Goal: Task Accomplishment & Management: Use online tool/utility

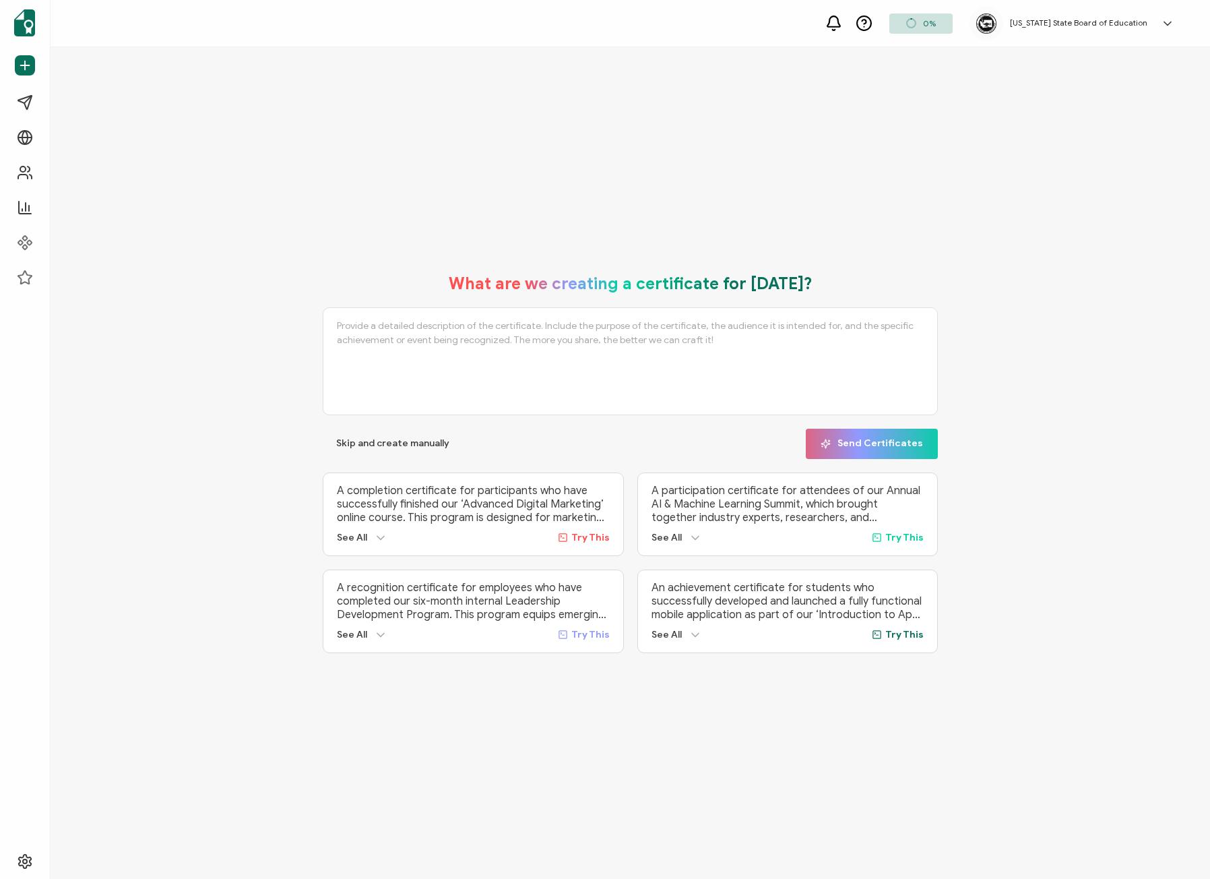
click at [334, 433] on button "Skip and create manually" at bounding box center [393, 443] width 140 height 30
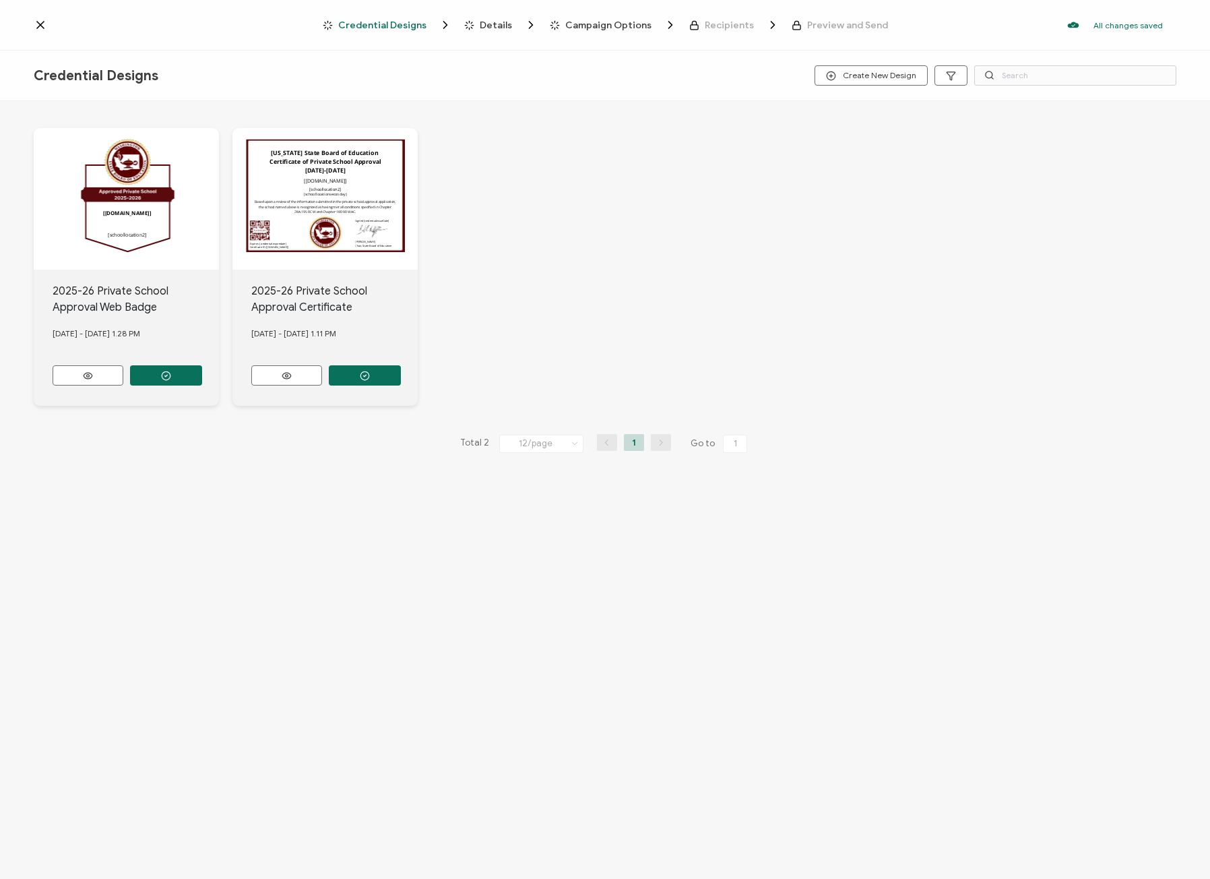
click at [41, 25] on icon at bounding box center [40, 25] width 7 height 7
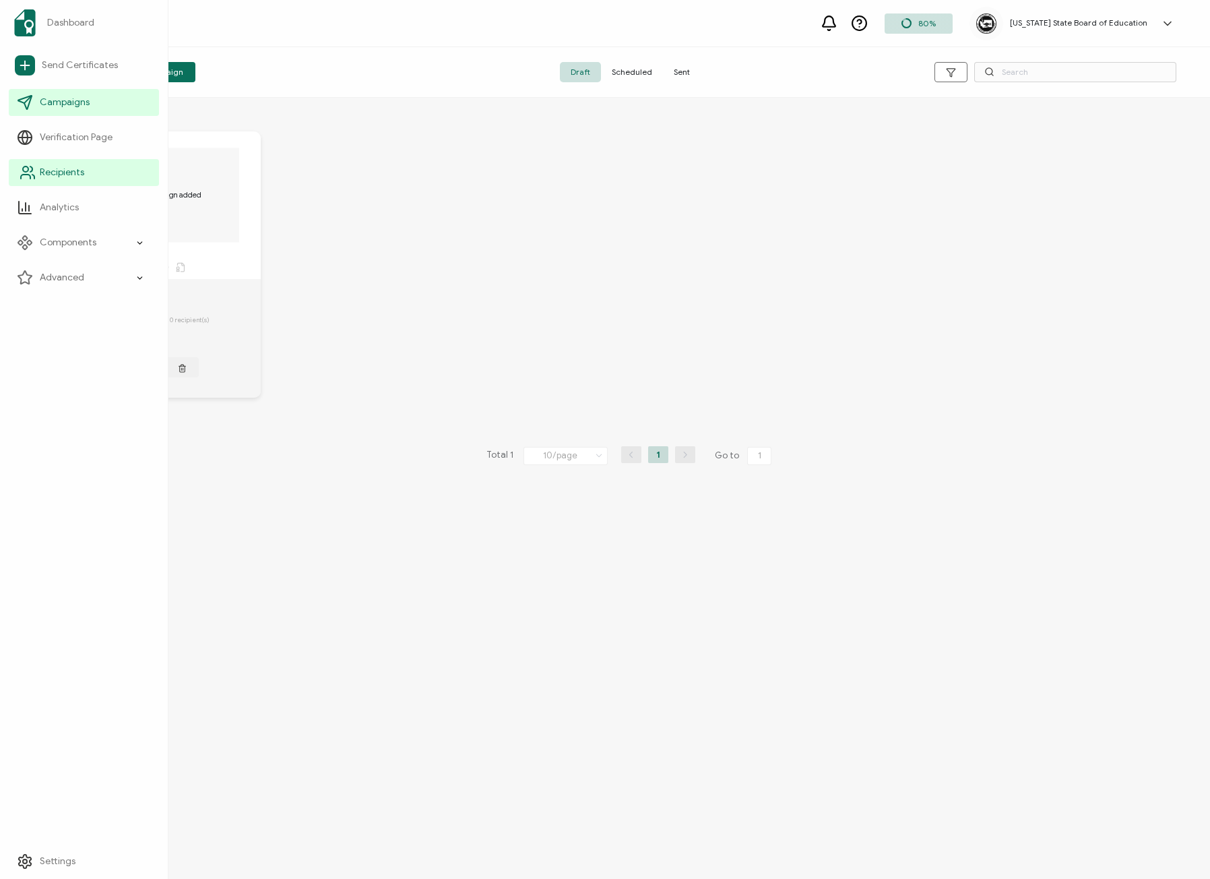
click at [63, 164] on link "Recipients" at bounding box center [84, 172] width 150 height 27
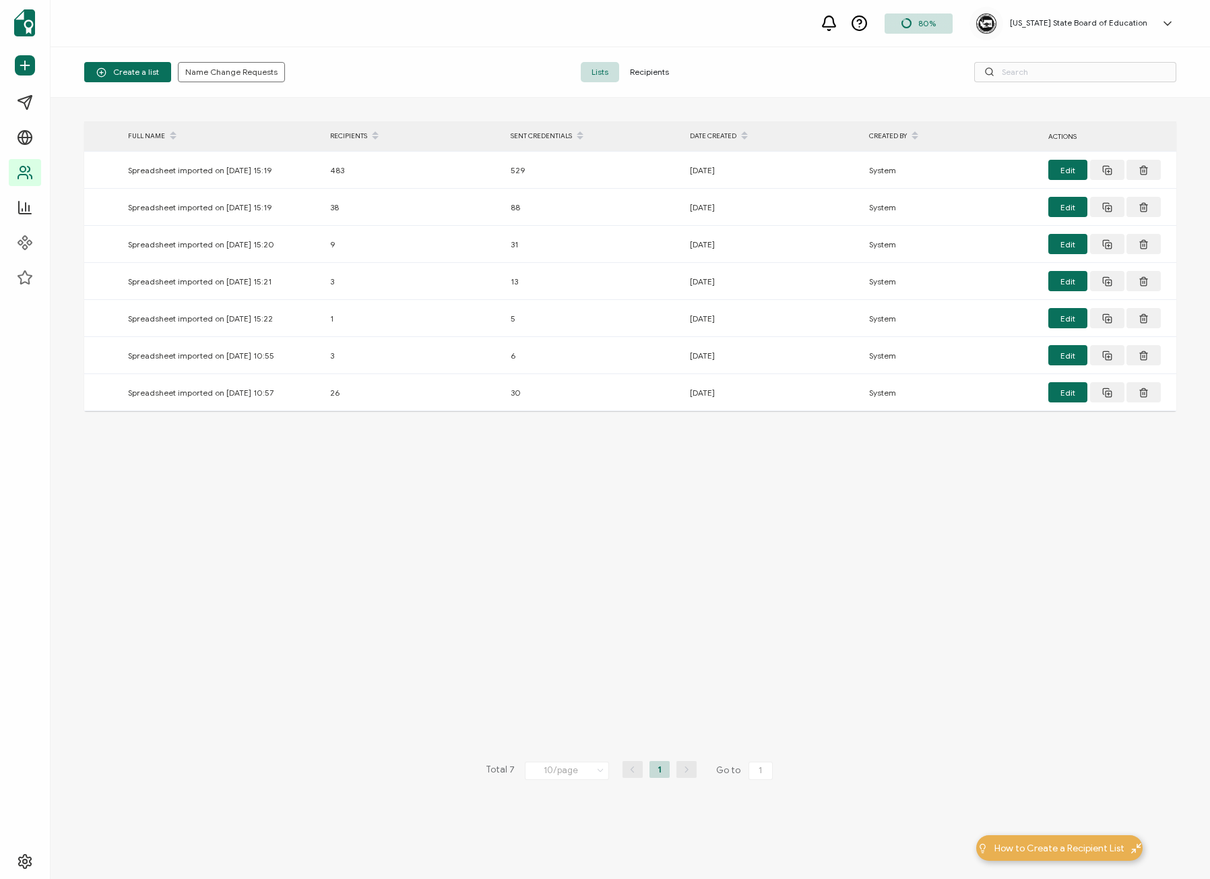
click at [648, 78] on span "Recipients" at bounding box center [649, 72] width 61 height 20
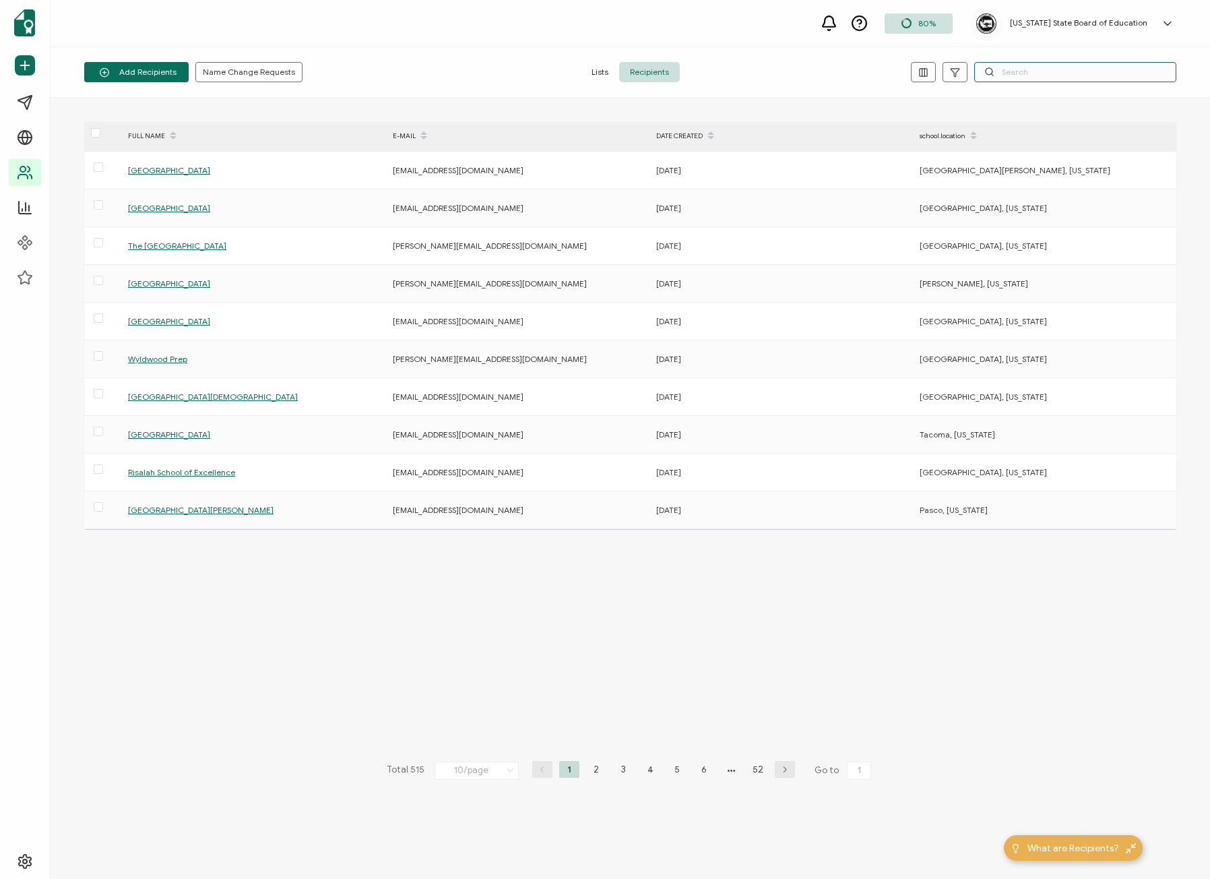
click at [1032, 71] on input "text" at bounding box center [1075, 72] width 202 height 20
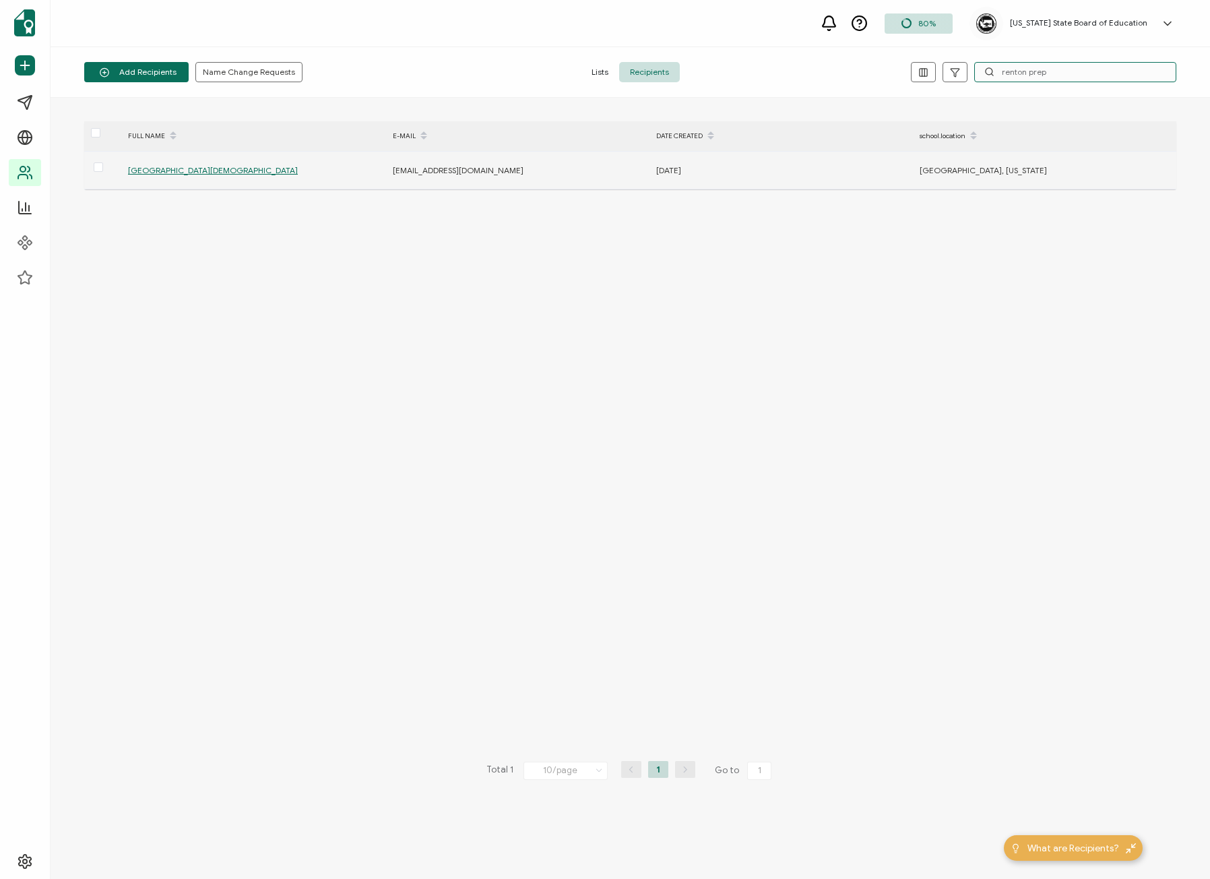
type input "renton prep"
click at [196, 162] on td "[GEOGRAPHIC_DATA][DEMOGRAPHIC_DATA]" at bounding box center [253, 171] width 265 height 38
drag, startPoint x: 524, startPoint y: 171, endPoint x: 395, endPoint y: 165, distance: 128.8
click at [395, 165] on div "[EMAIL_ADDRESS][DOMAIN_NAME]" at bounding box center [517, 169] width 262 height 15
click at [210, 173] on span "[GEOGRAPHIC_DATA][DEMOGRAPHIC_DATA]" at bounding box center [213, 170] width 170 height 10
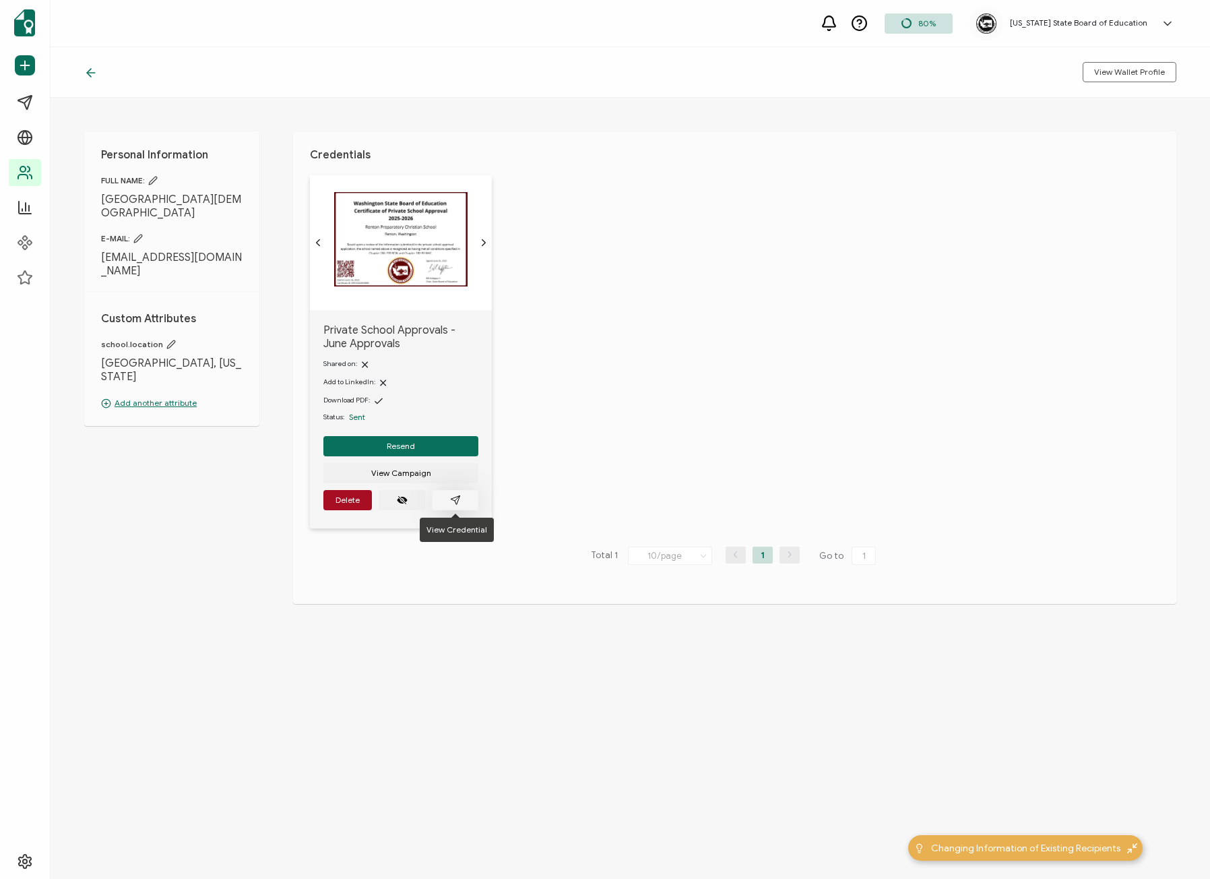
click at [462, 495] on button "button" at bounding box center [455, 500] width 46 height 20
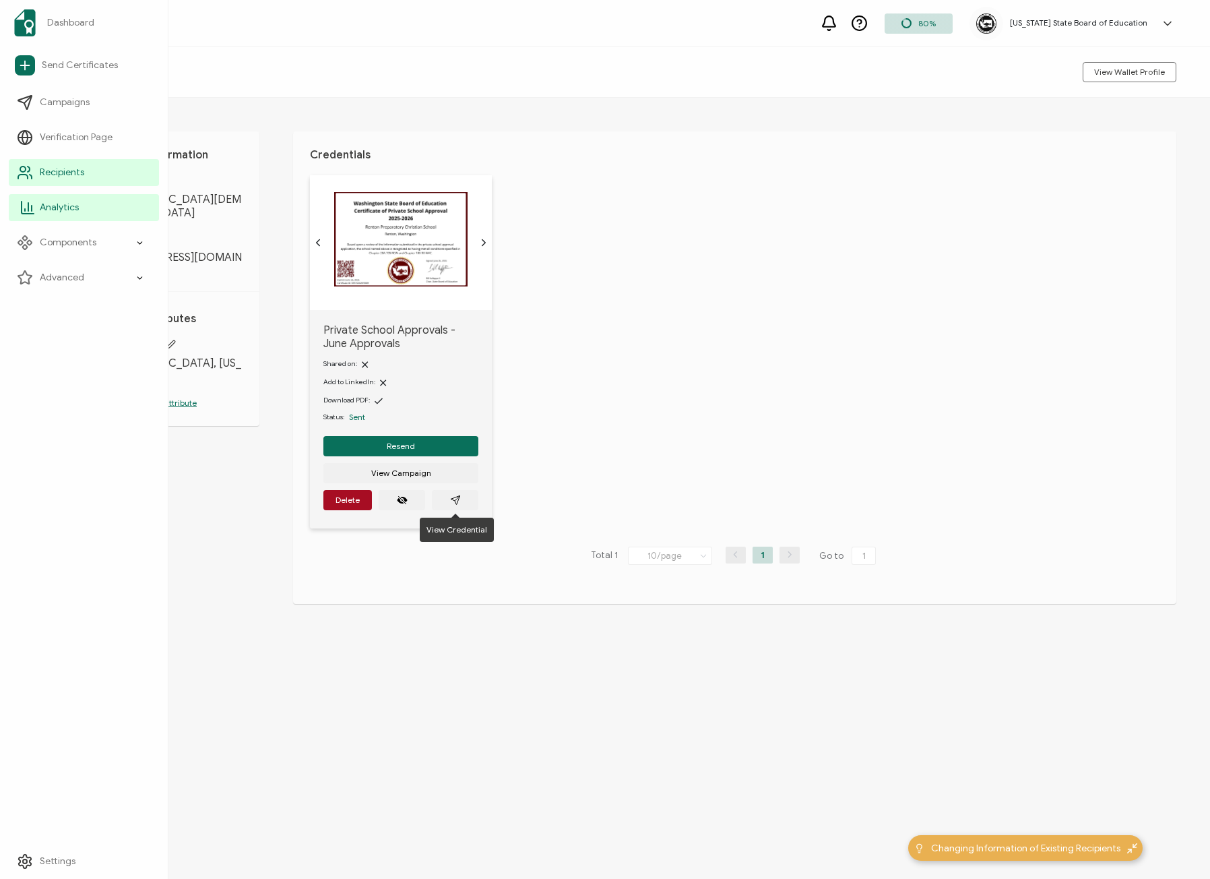
click at [53, 212] on span "Analytics" at bounding box center [59, 207] width 39 height 13
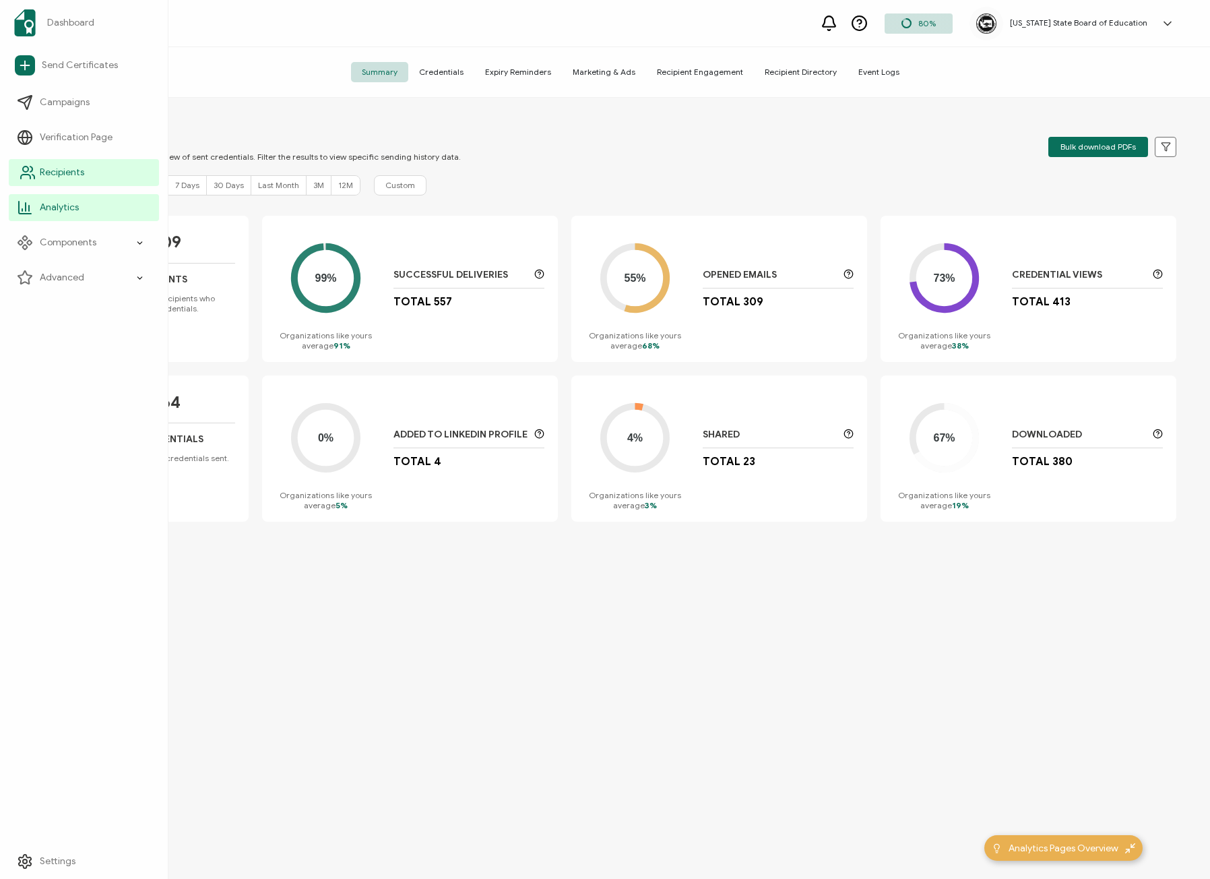
click at [69, 174] on span "Recipients" at bounding box center [62, 172] width 44 height 13
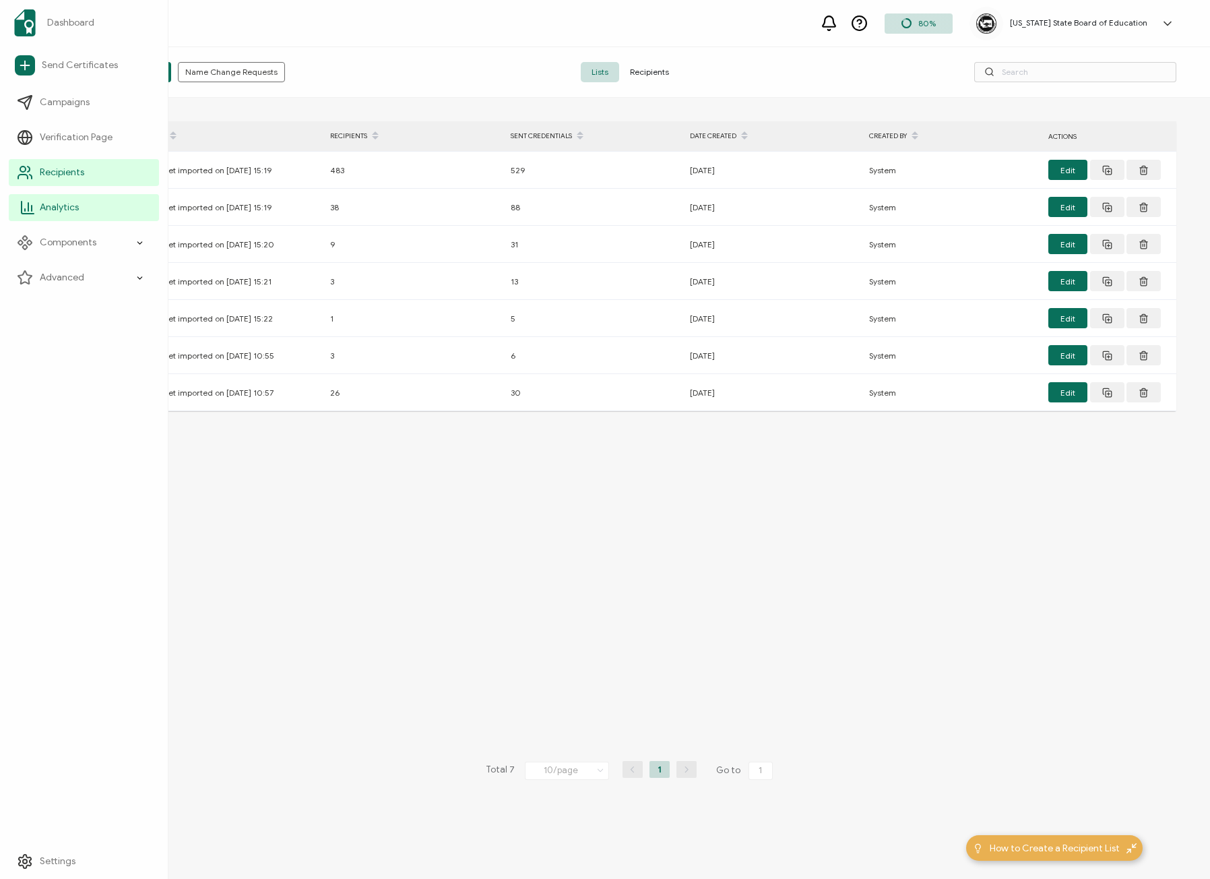
click at [71, 215] on link "Analytics" at bounding box center [84, 207] width 150 height 27
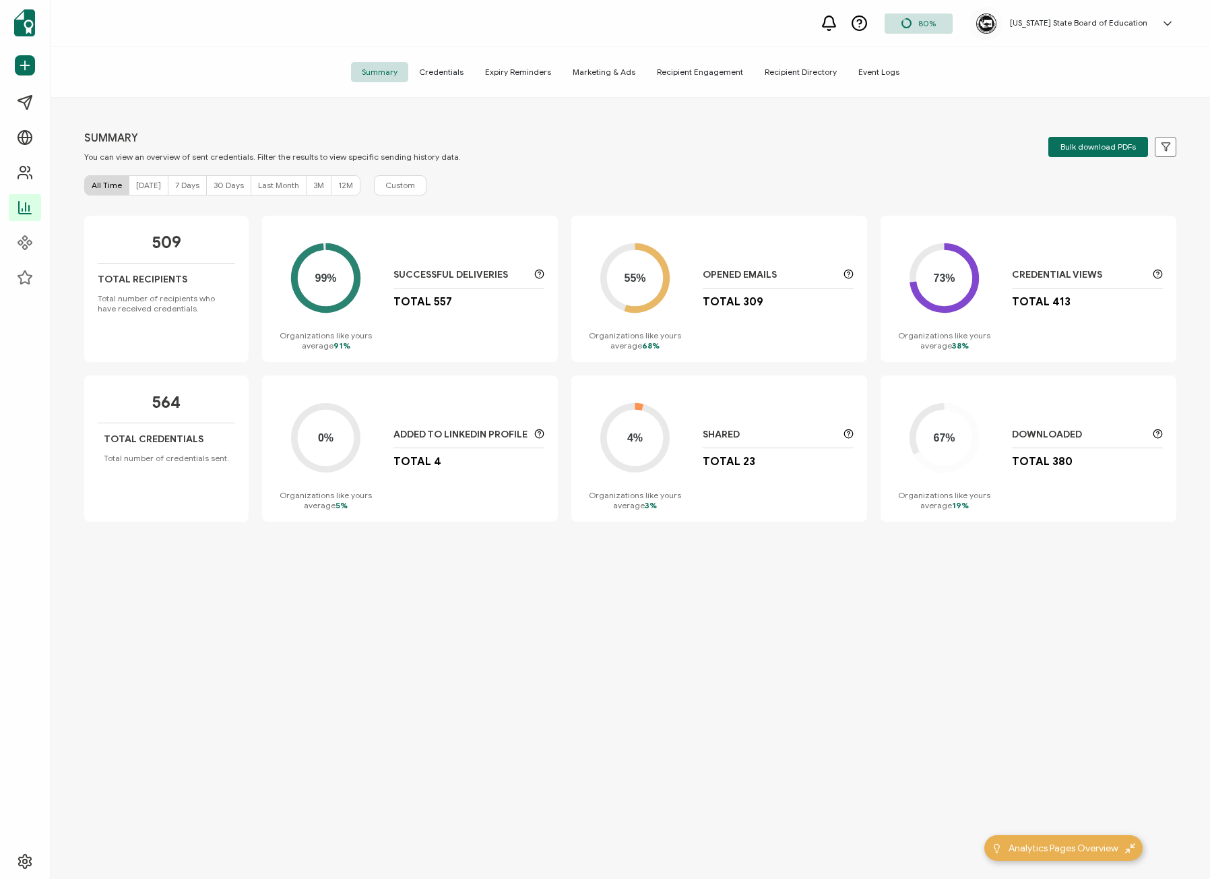
click at [469, 68] on span "Credentials" at bounding box center [441, 72] width 66 height 20
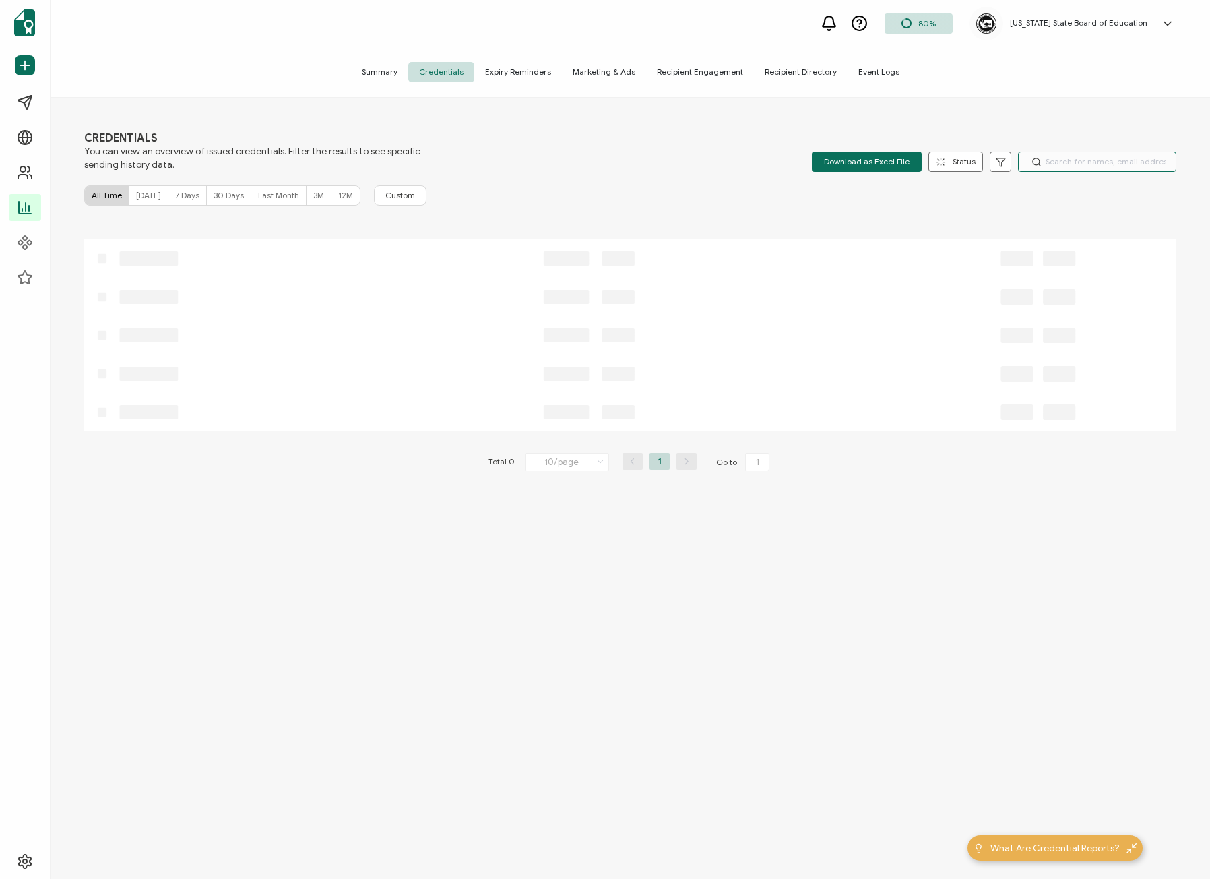
click at [1058, 162] on input "text" at bounding box center [1097, 162] width 158 height 20
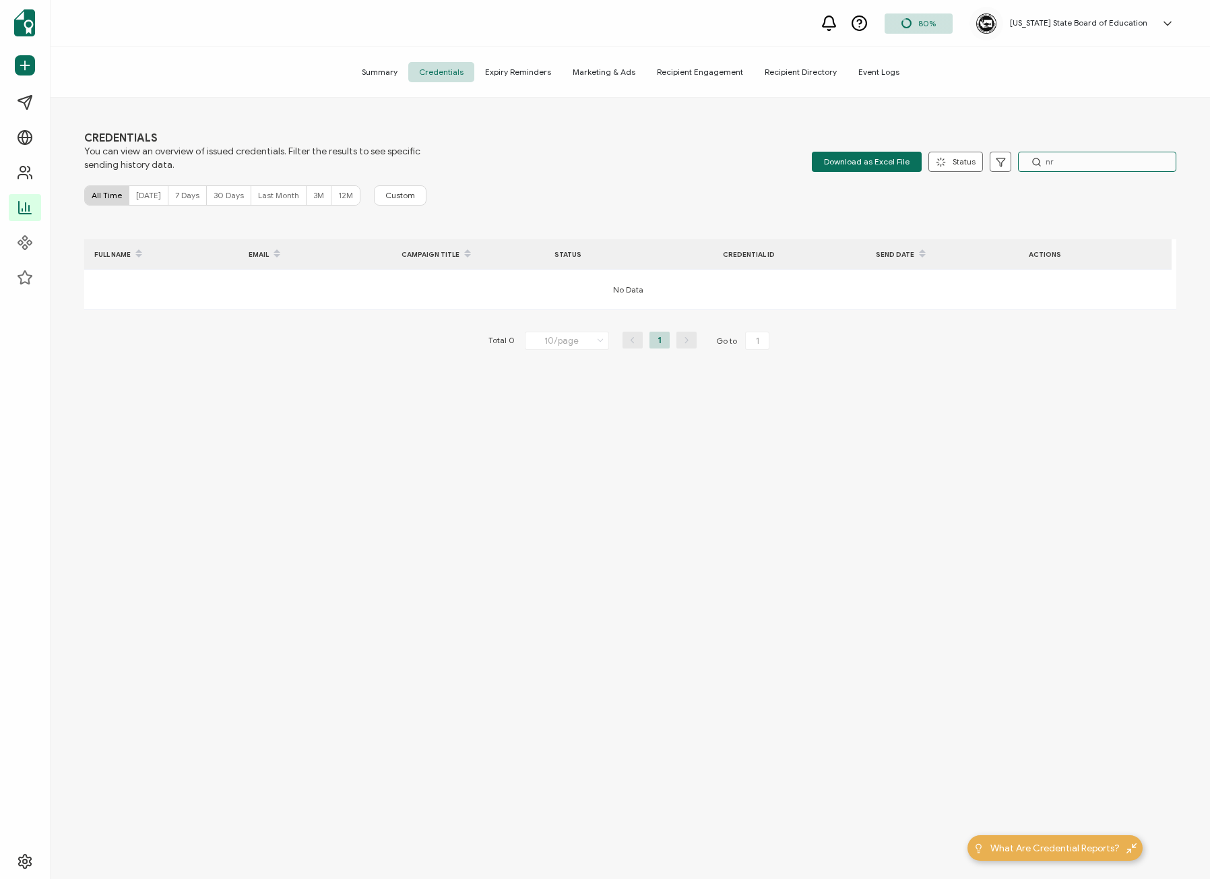
type input "n"
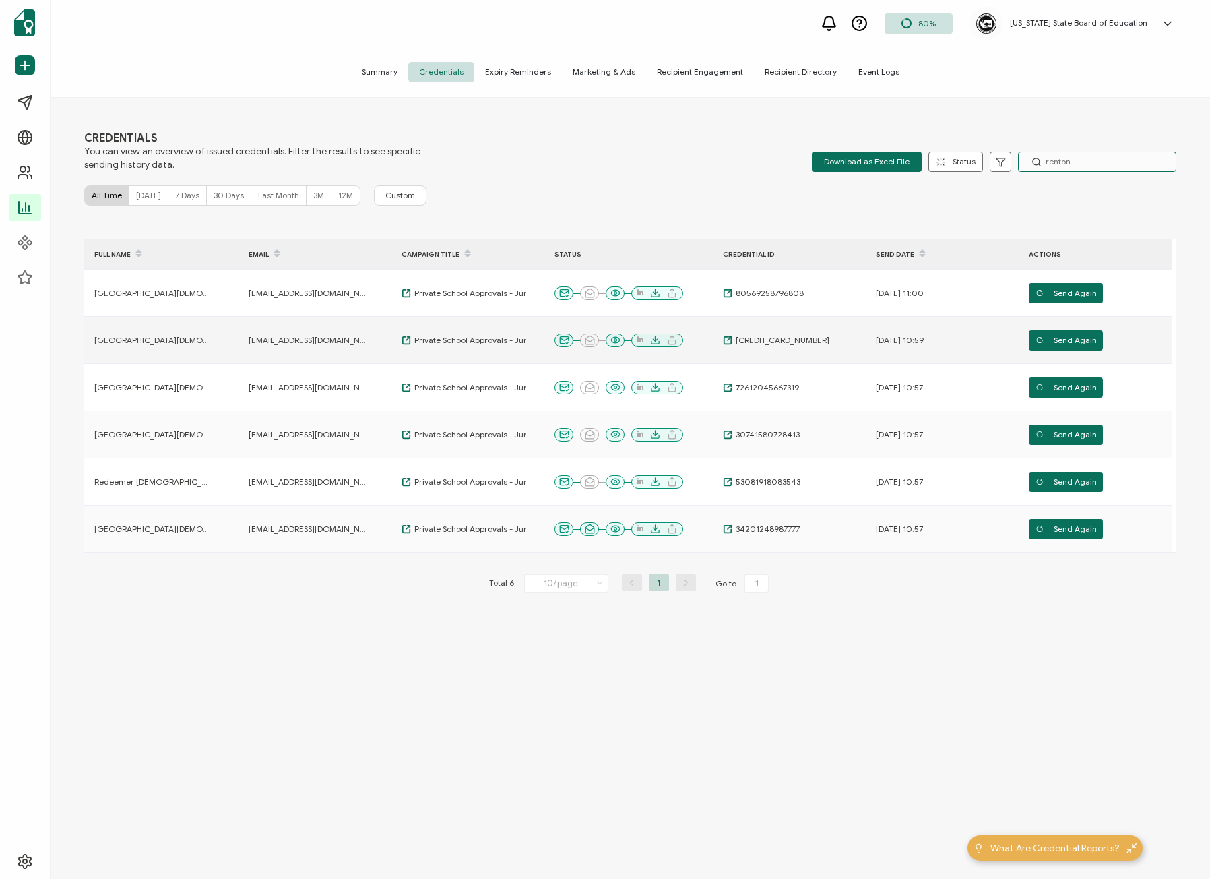
type input "renton"
drag, startPoint x: 960, startPoint y: 344, endPoint x: 877, endPoint y: 338, distance: 83.7
click at [877, 338] on div "[DATE] 10:59" at bounding box center [933, 340] width 135 height 11
click at [1079, 337] on span "Send Again" at bounding box center [1066, 340] width 61 height 20
